Goal: Complete application form

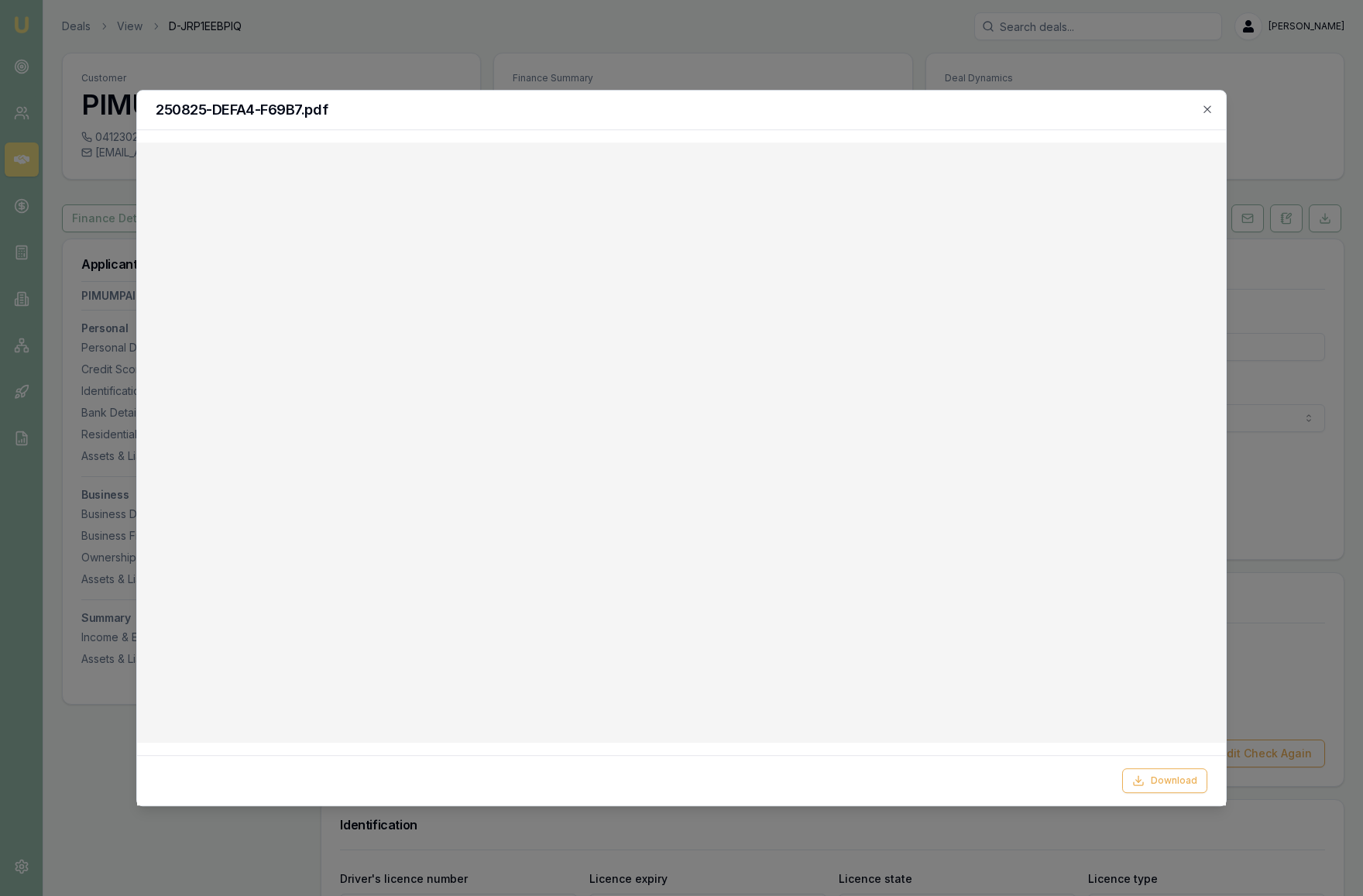
select select "Mrs"
select select "FEMALE"
select select "MARRIED"
select select "PERMANENT_RESIDENT"
select select "VIC"
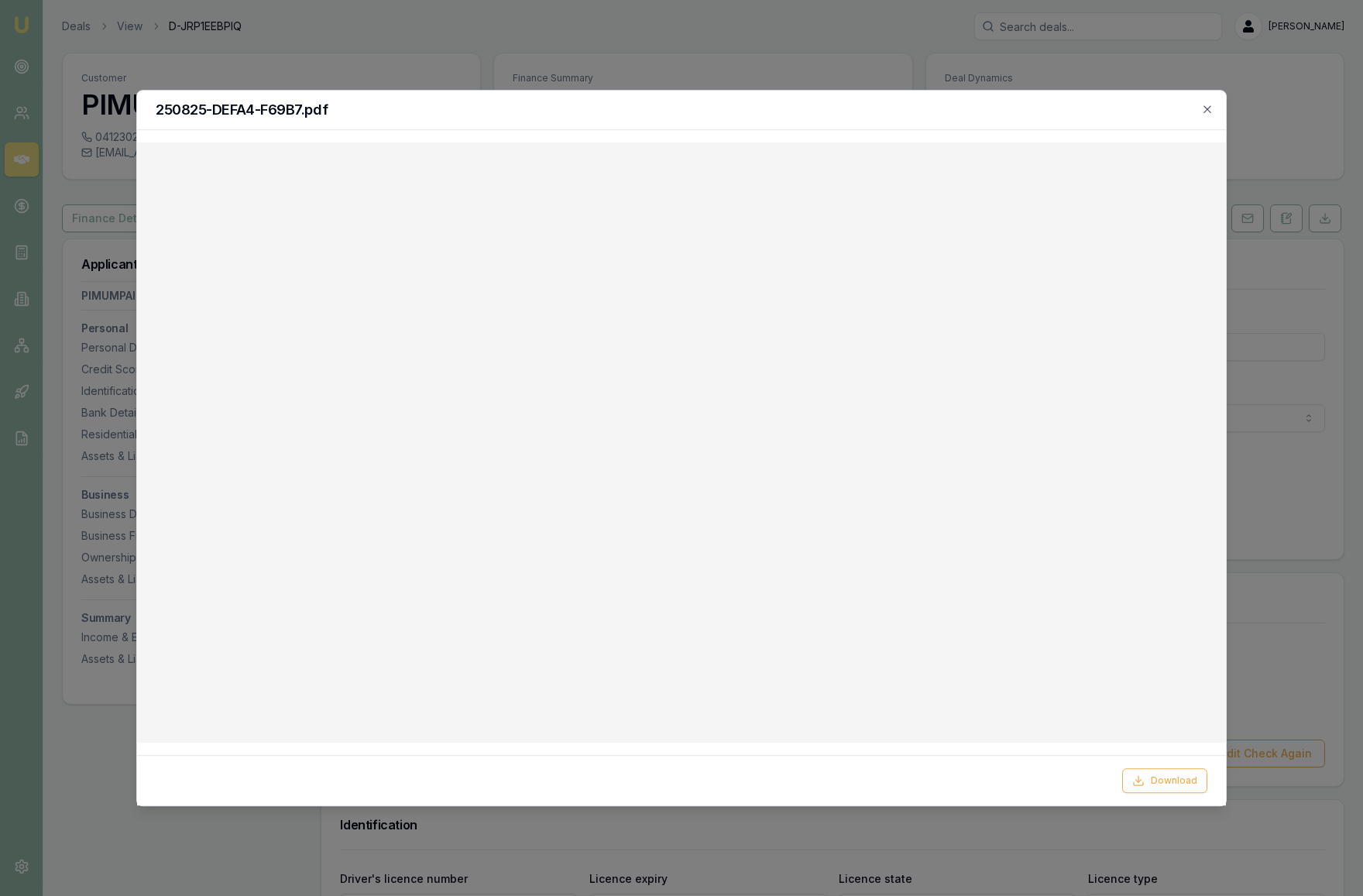
select select "OPEN_LICENCE"
